Goal: Transaction & Acquisition: Purchase product/service

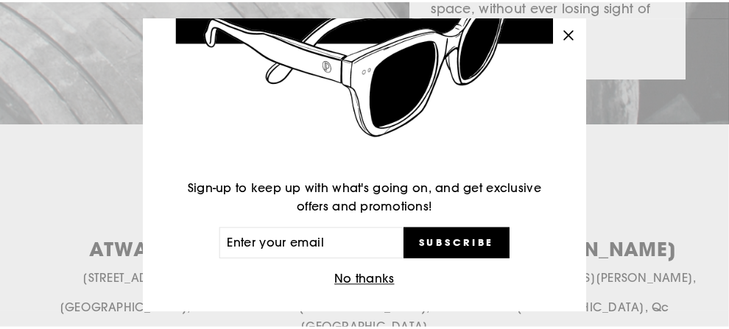
scroll to position [111, 0]
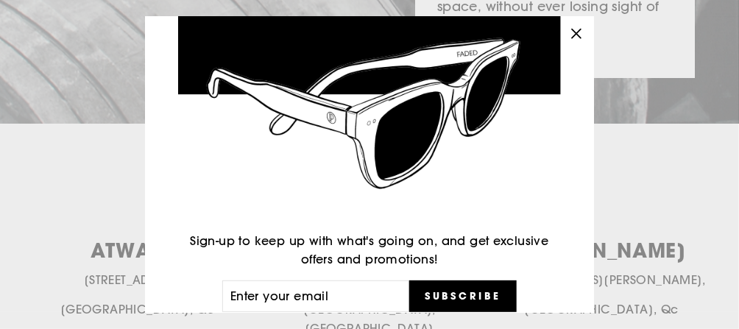
click at [584, 36] on icon "button" at bounding box center [576, 34] width 21 height 21
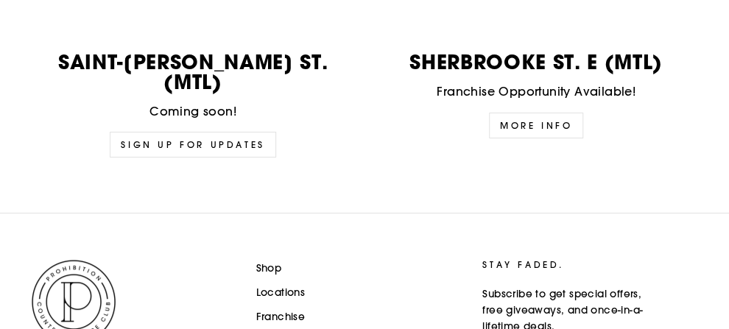
scroll to position [3967, 0]
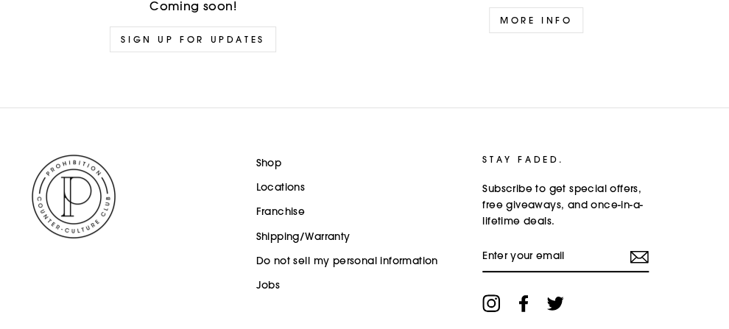
click at [266, 152] on link "Shop" at bounding box center [269, 163] width 26 height 22
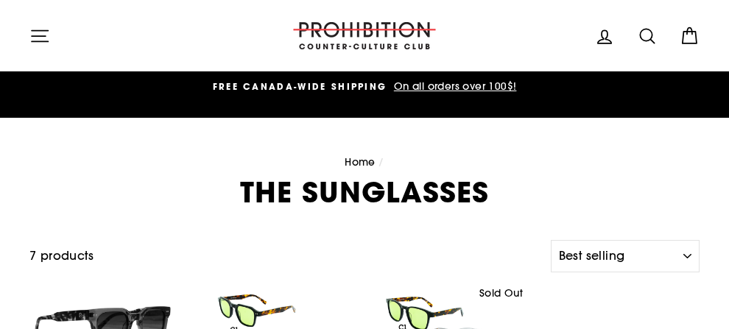
select select "best-selling"
click at [35, 31] on icon "button" at bounding box center [39, 36] width 21 height 21
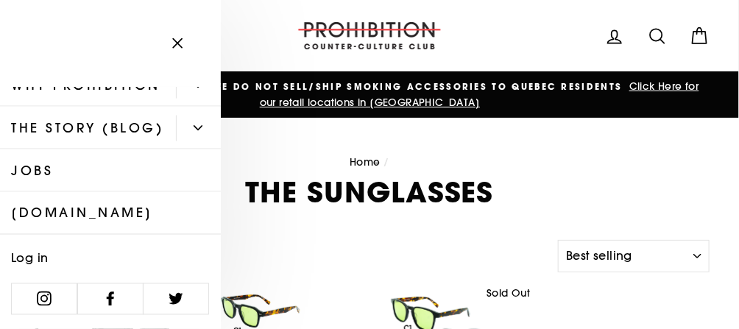
scroll to position [755, 0]
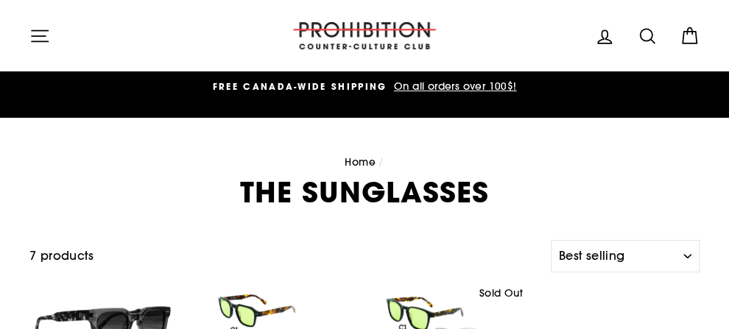
click at [42, 40] on icon "button" at bounding box center [39, 36] width 21 height 21
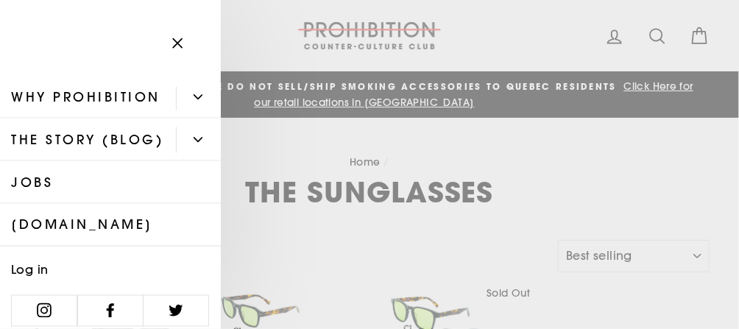
scroll to position [742, 0]
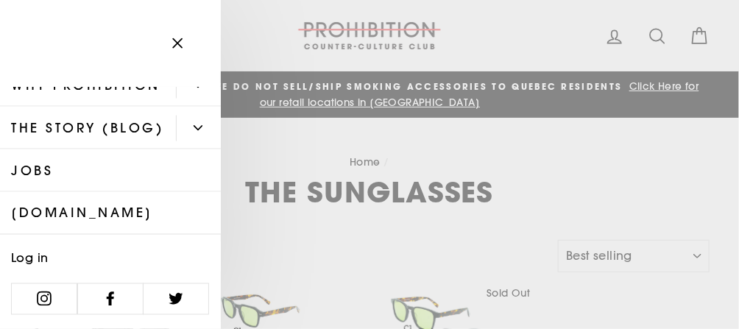
click at [99, 228] on link "[DOMAIN_NAME]" at bounding box center [110, 213] width 221 height 43
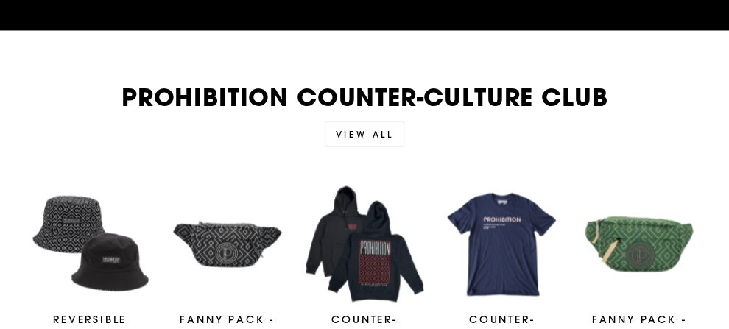
scroll to position [2825, 0]
click at [358, 121] on link "View all" at bounding box center [365, 134] width 80 height 26
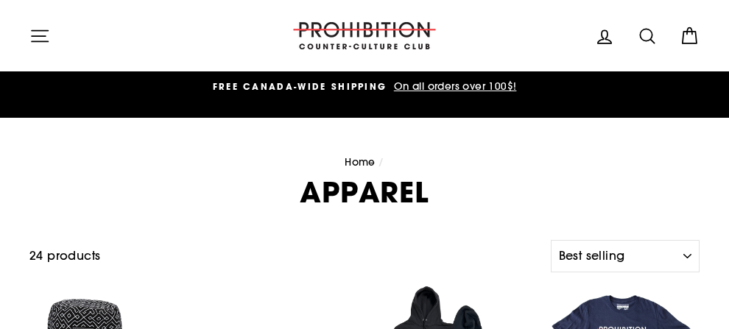
select select "best-selling"
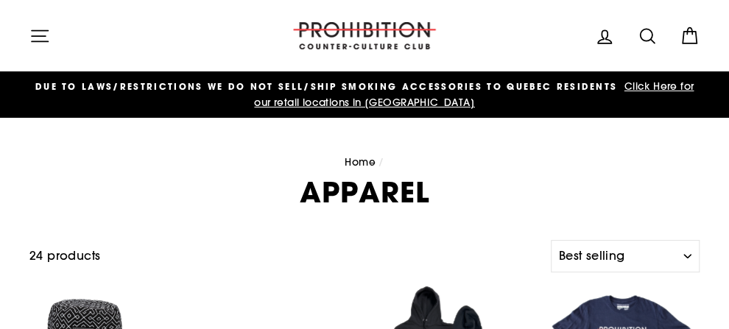
click at [653, 35] on icon at bounding box center [647, 36] width 21 height 21
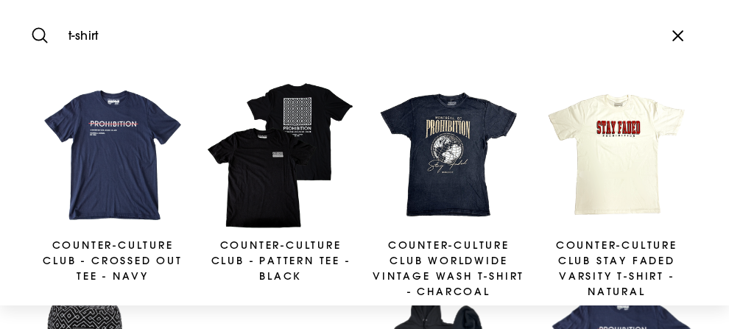
type input "t-shirt"
click at [29, 11] on button "Search" at bounding box center [45, 35] width 32 height 49
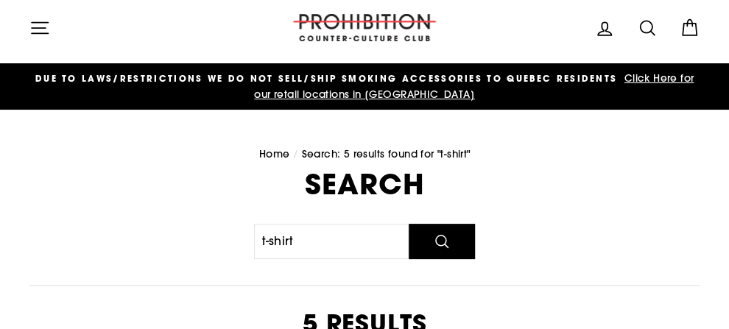
scroll to position [8, 0]
click at [661, 77] on span "Click Here for our retail locations in [GEOGRAPHIC_DATA]" at bounding box center [474, 85] width 440 height 29
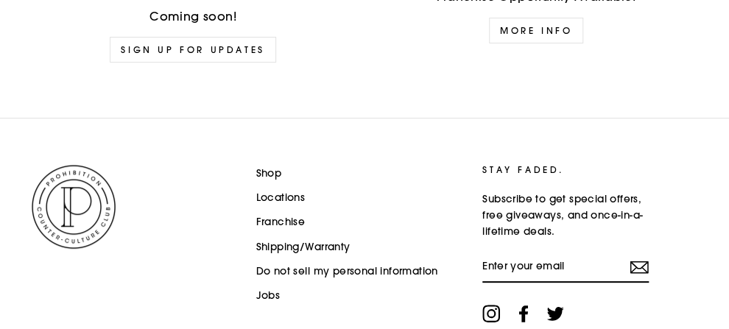
scroll to position [3967, 0]
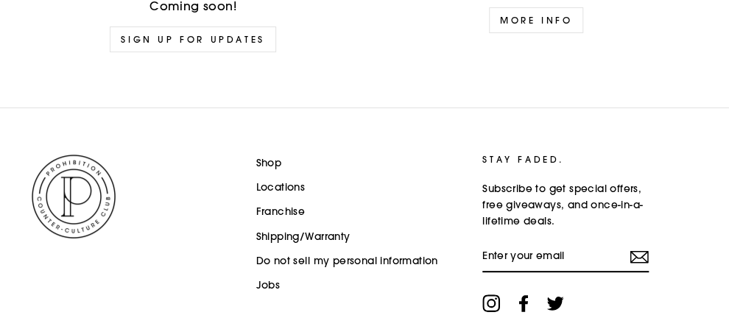
click at [266, 152] on link "Shop" at bounding box center [269, 163] width 26 height 22
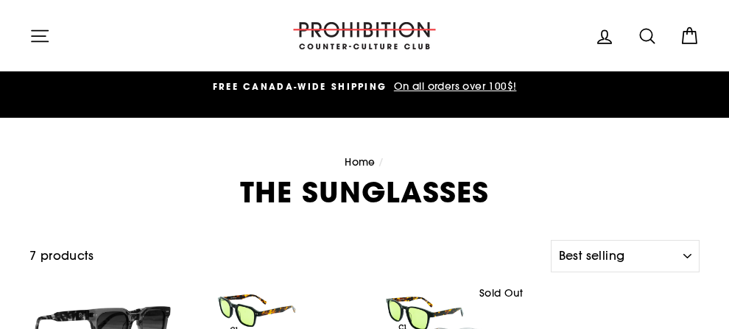
select select "best-selling"
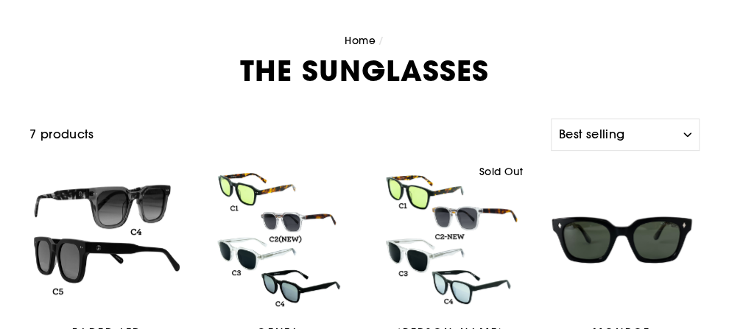
scroll to position [121, 0]
click at [592, 135] on select "Sort Featured Best selling Alphabetically, A-Z Alphabetically, Z-A Price, low t…" at bounding box center [625, 135] width 149 height 32
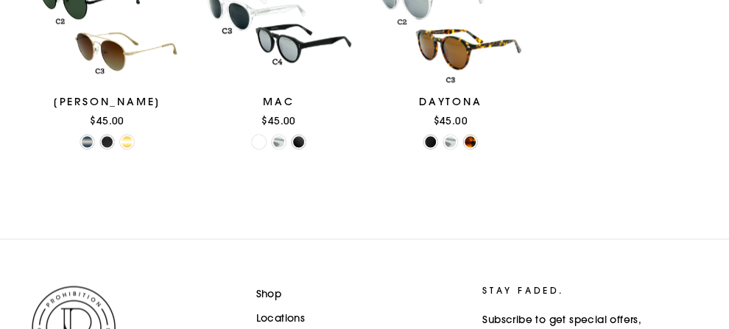
scroll to position [788, 0]
